Goal: Task Accomplishment & Management: Complete application form

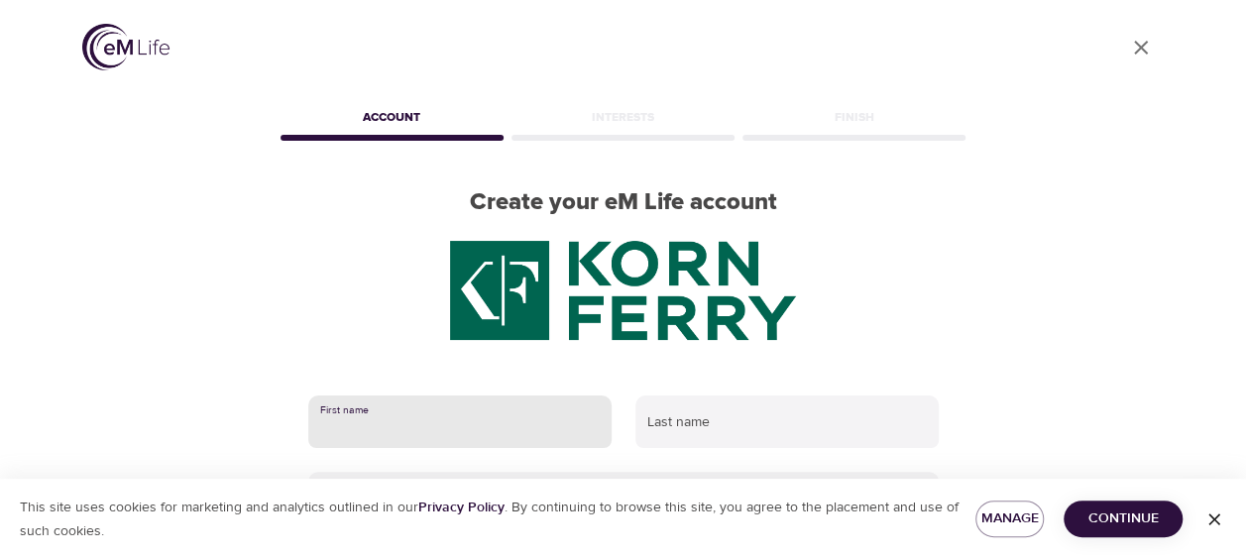
click at [391, 424] on input "text" at bounding box center [459, 422] width 303 height 54
click at [442, 426] on input "text" at bounding box center [459, 422] width 303 height 54
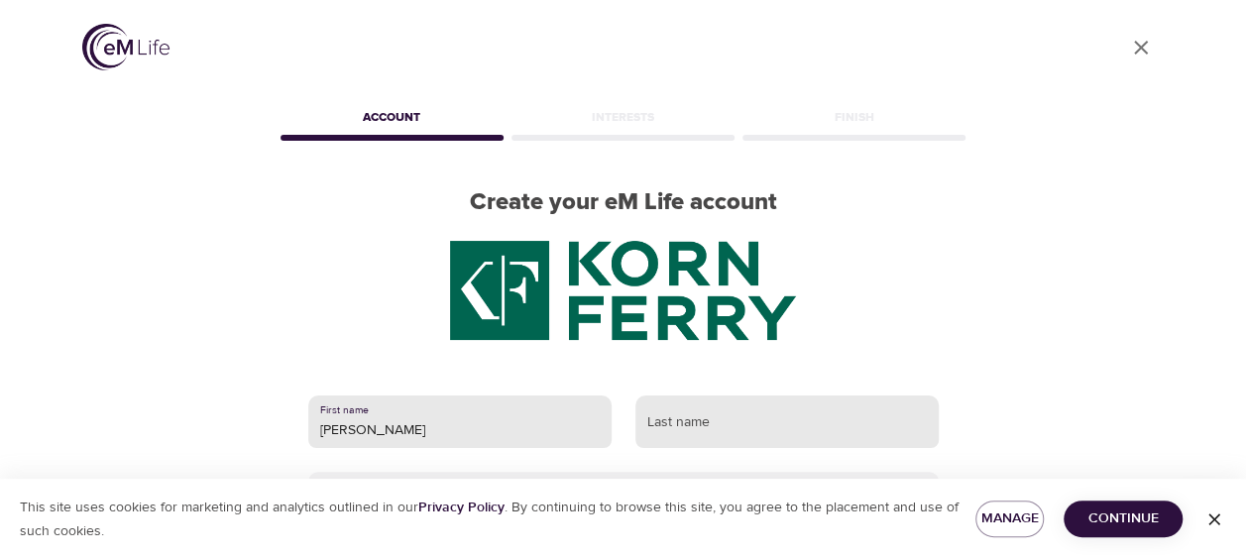
type input "Fernanda"
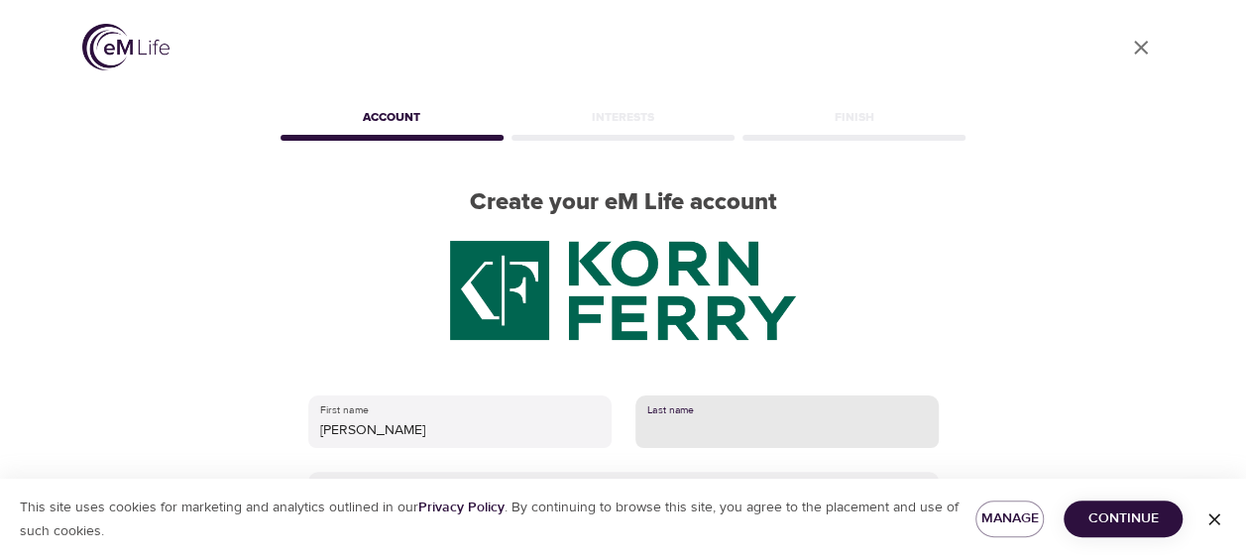
click at [684, 426] on input "text" at bounding box center [786, 422] width 303 height 54
type input "Geara"
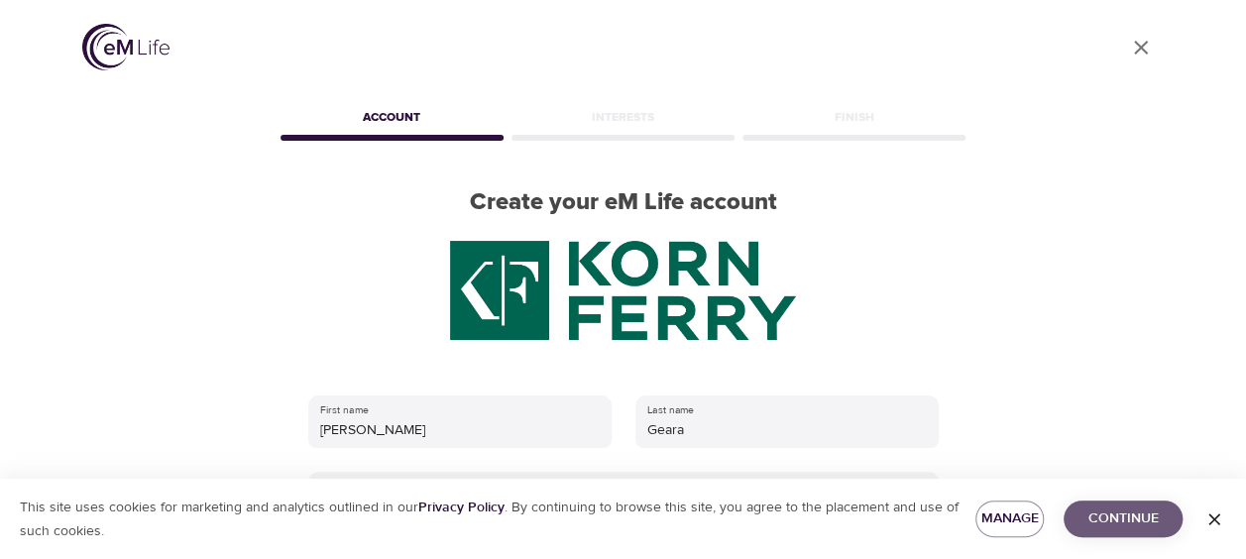
click at [1095, 521] on span "Continue" at bounding box center [1122, 518] width 87 height 25
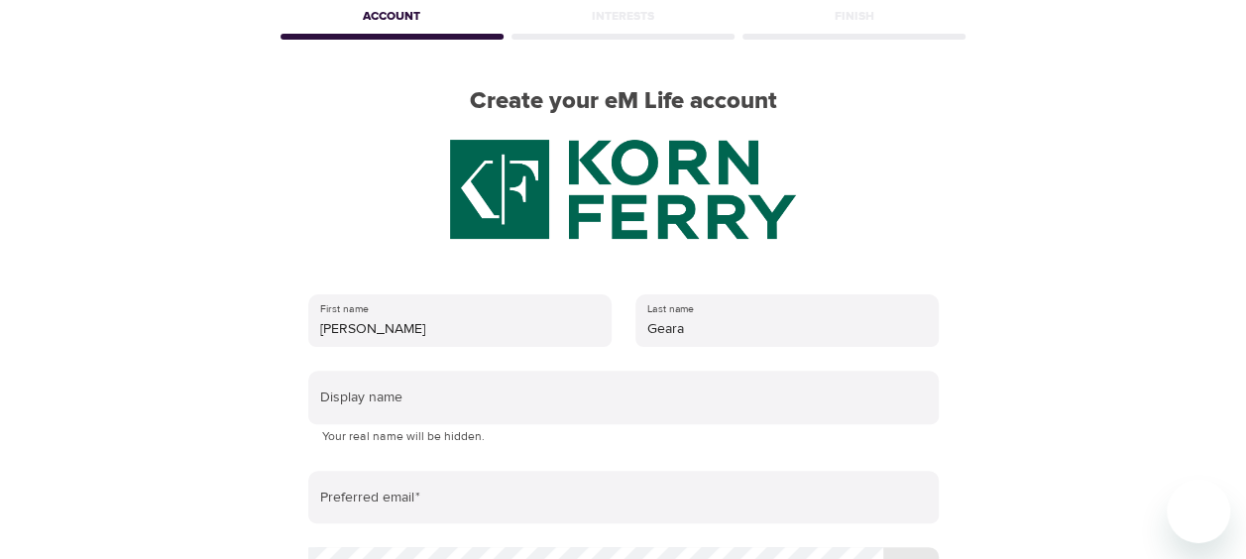
scroll to position [198, 0]
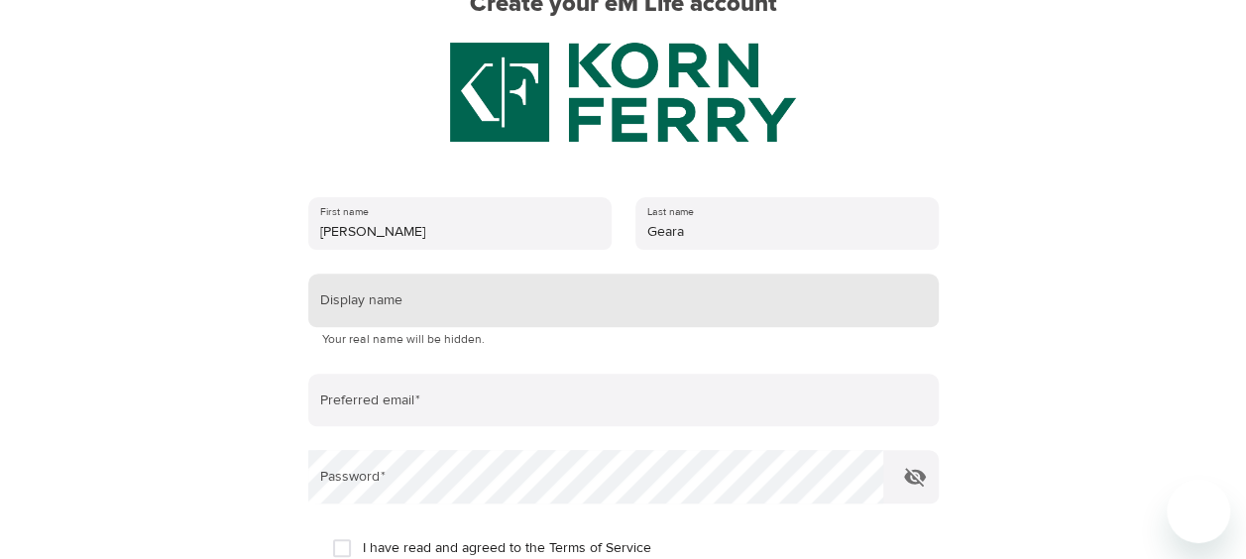
click at [452, 302] on input "text" at bounding box center [623, 301] width 630 height 54
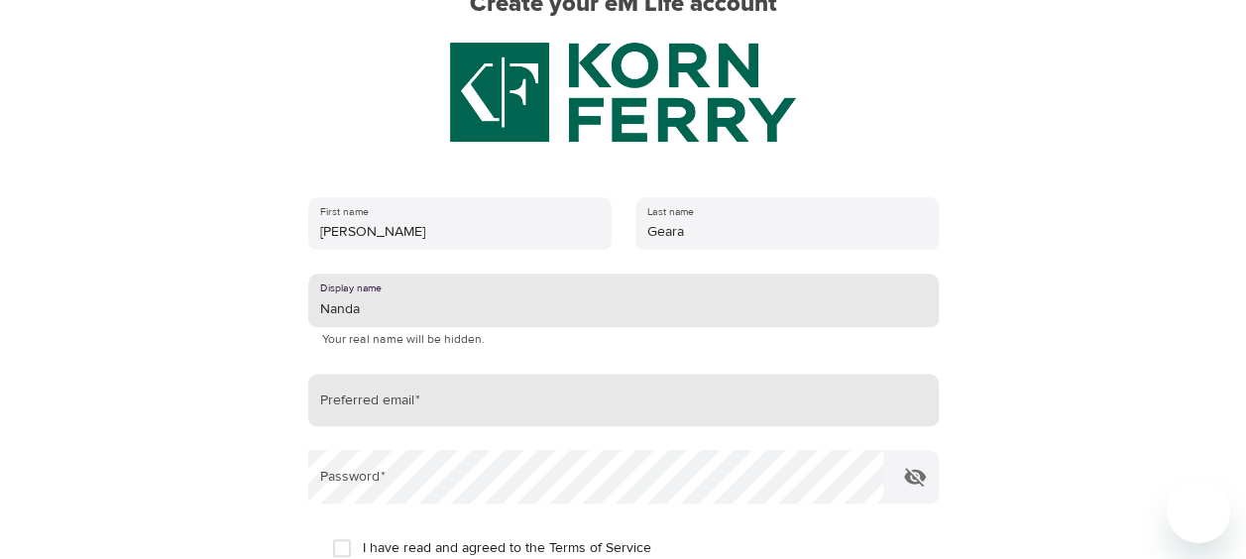
type input "Nanda"
click at [434, 402] on input "email" at bounding box center [623, 401] width 630 height 54
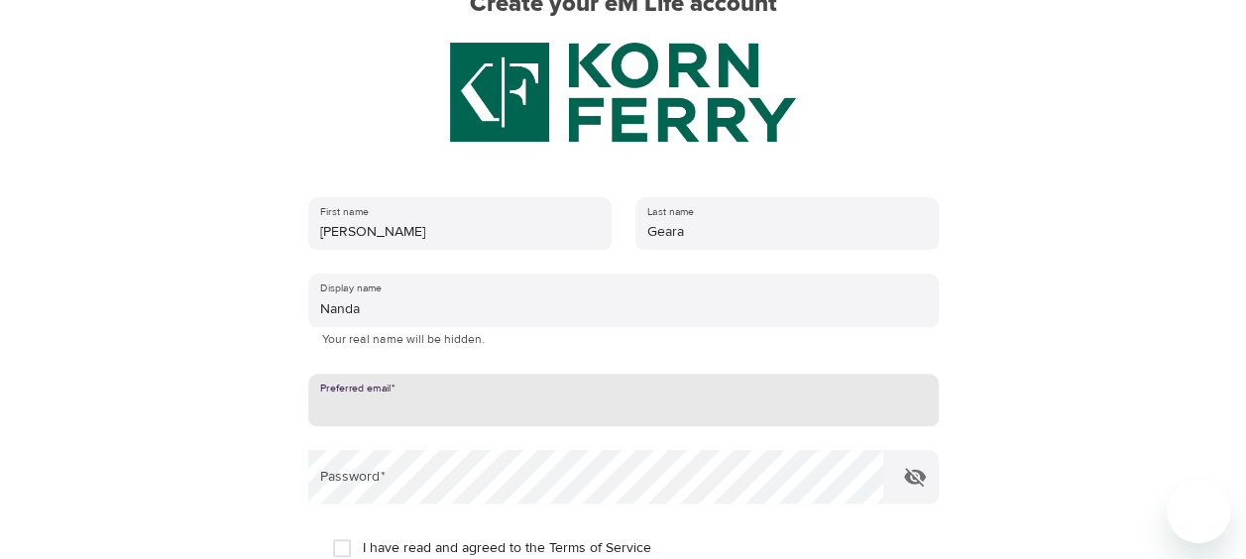
type input "[PERSON_NAME][EMAIL_ADDRESS][DOMAIN_NAME]"
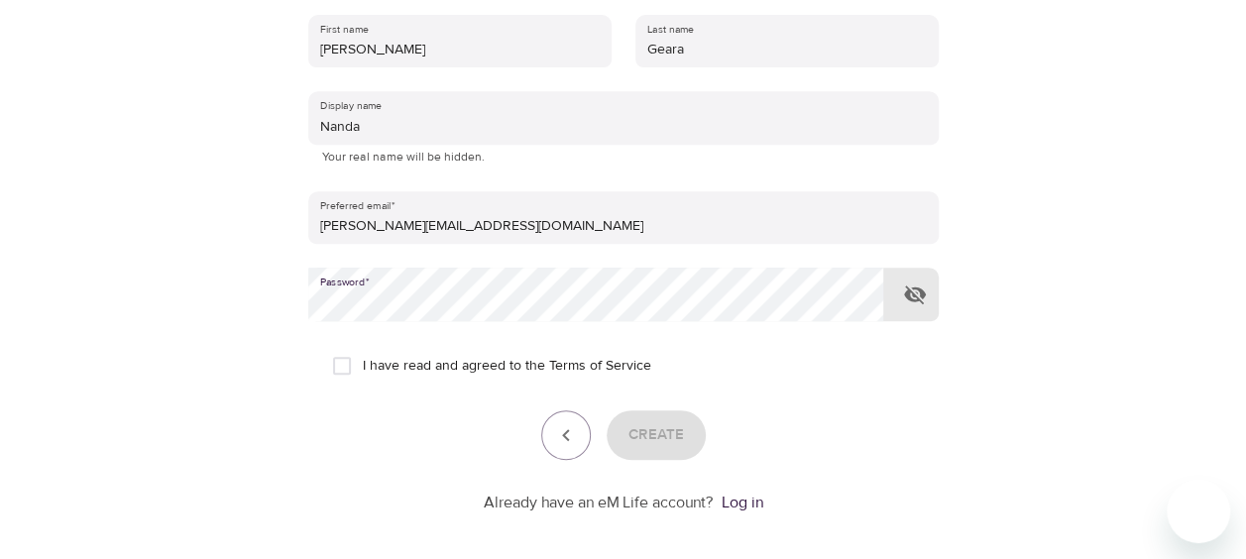
scroll to position [396, 0]
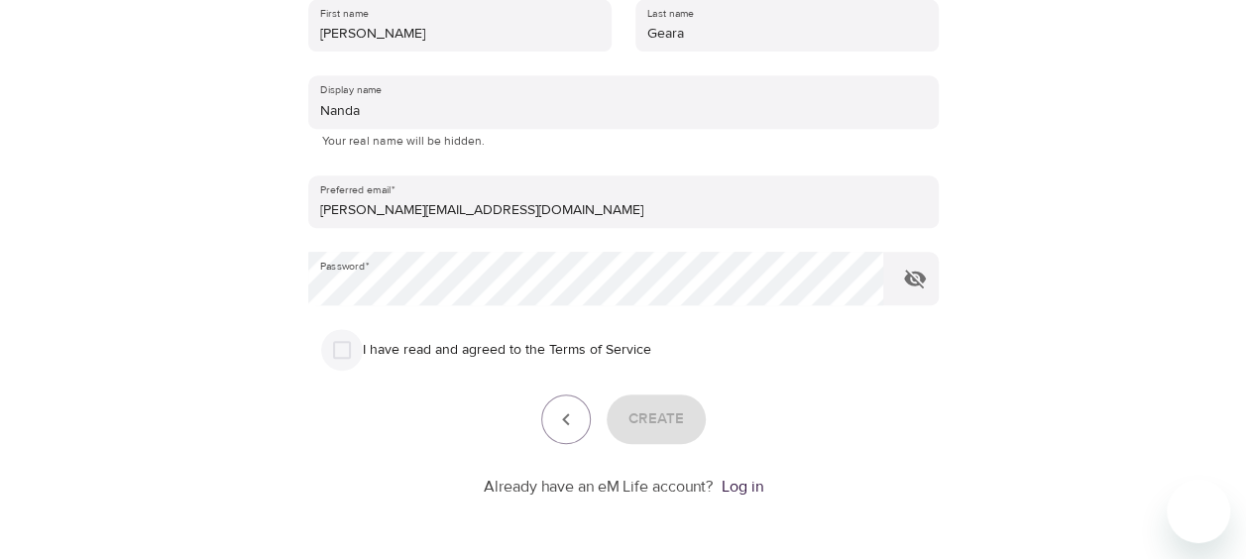
click at [347, 346] on input "I have read and agreed to the Terms of Service" at bounding box center [342, 350] width 42 height 42
checkbox input "true"
click at [656, 423] on span "Create" at bounding box center [655, 419] width 55 height 26
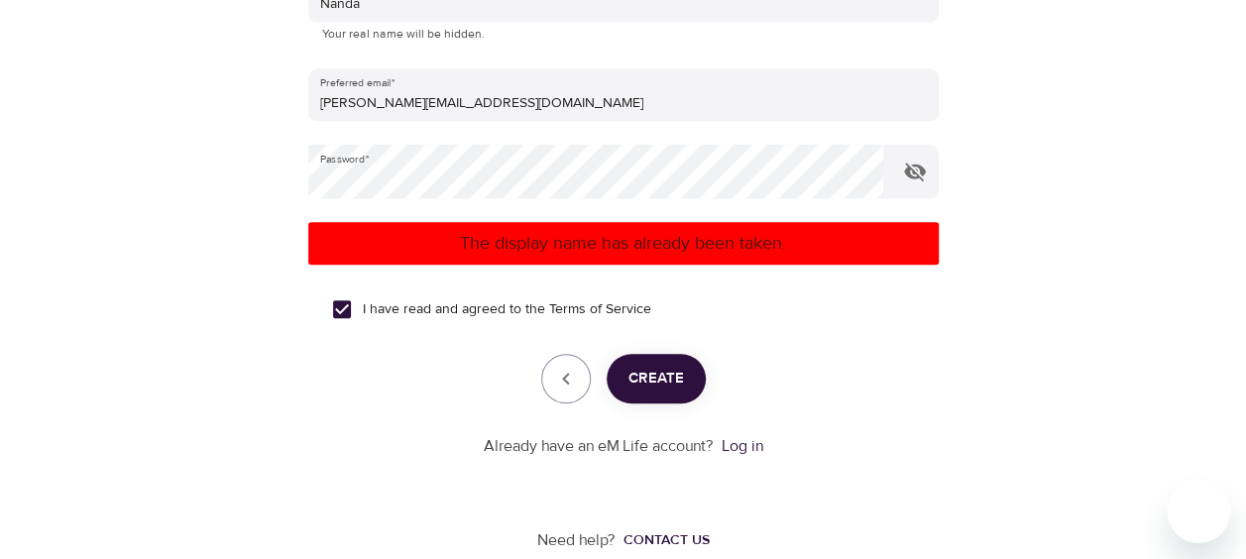
scroll to position [535, 0]
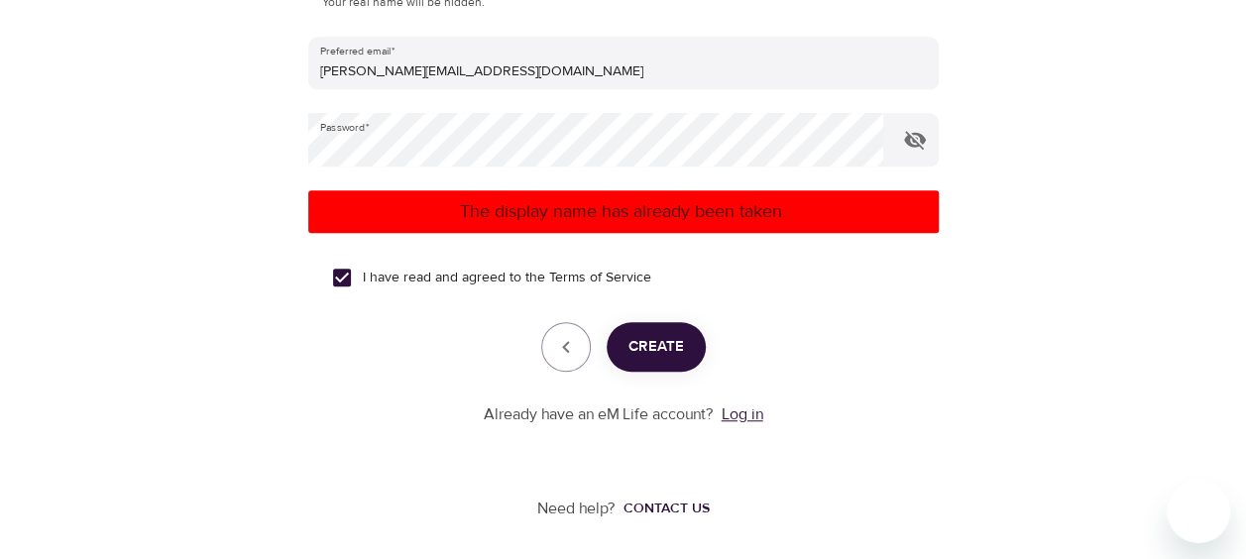
click at [743, 413] on link "Log in" at bounding box center [742, 414] width 42 height 20
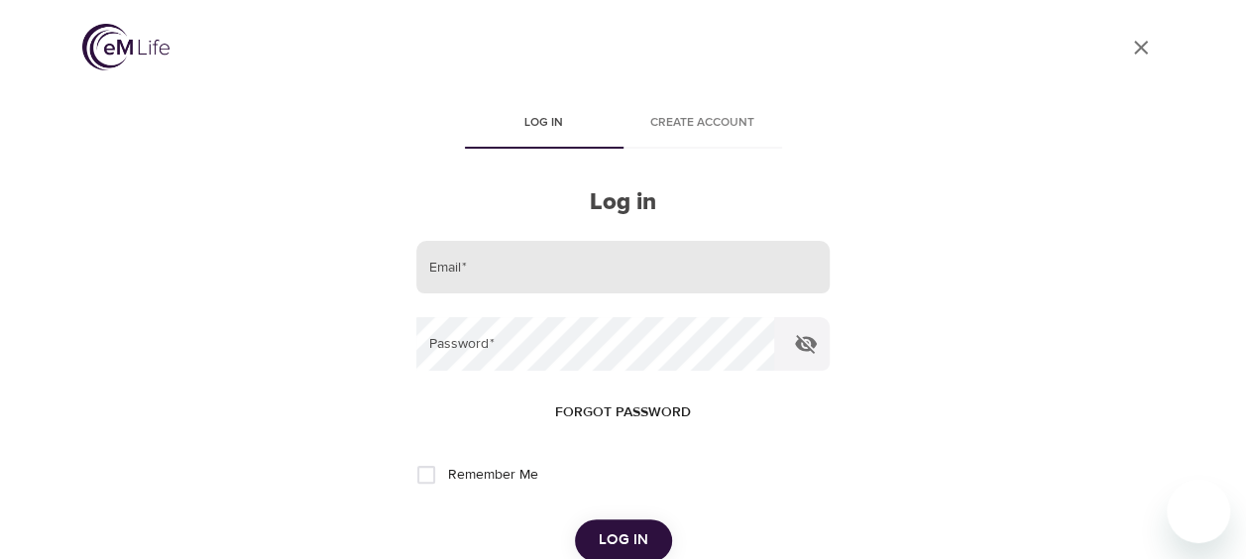
click at [529, 267] on input "email" at bounding box center [622, 268] width 412 height 54
type input "[PERSON_NAME][EMAIL_ADDRESS][DOMAIN_NAME]"
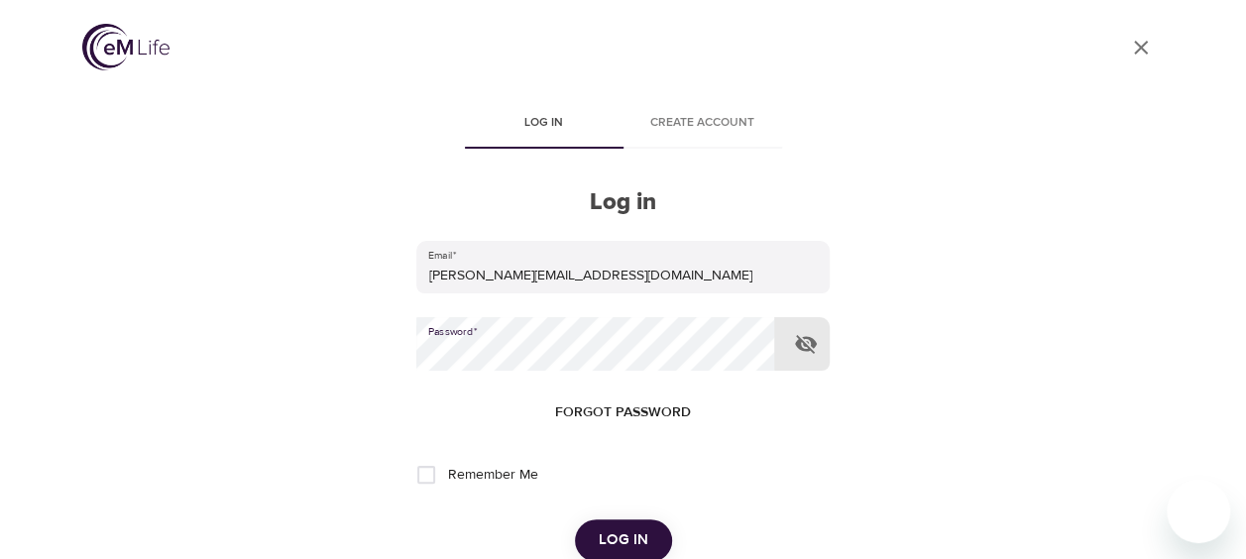
click at [603, 407] on span "Forgot password" at bounding box center [623, 412] width 136 height 25
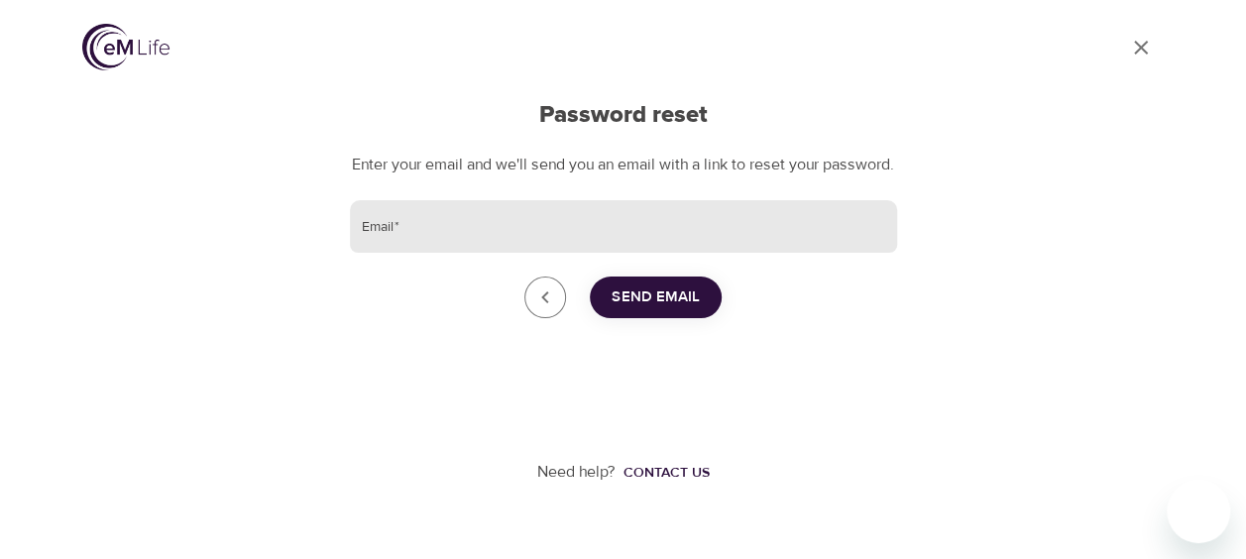
click at [536, 247] on input "Email   *" at bounding box center [623, 227] width 547 height 54
type input "[PERSON_NAME][EMAIL_ADDRESS][DOMAIN_NAME]"
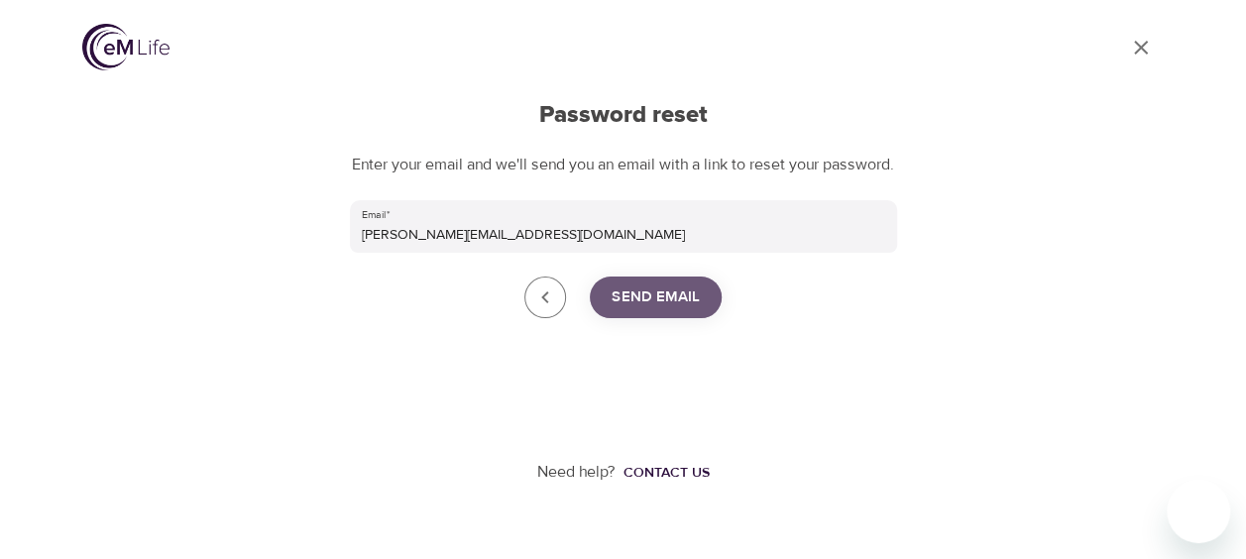
click at [686, 310] on span "Send Email" at bounding box center [655, 297] width 88 height 26
